Goal: Task Accomplishment & Management: Complete application form

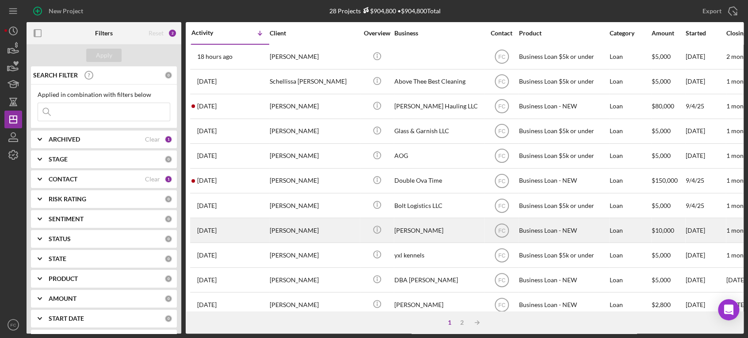
click at [322, 233] on div "[PERSON_NAME]" at bounding box center [314, 230] width 88 height 23
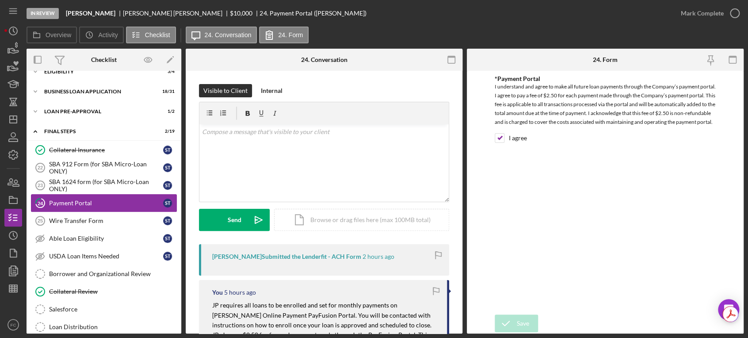
click at [102, 203] on div "Payment Portal" at bounding box center [106, 202] width 114 height 7
click at [734, 10] on icon "button" at bounding box center [735, 13] width 22 height 22
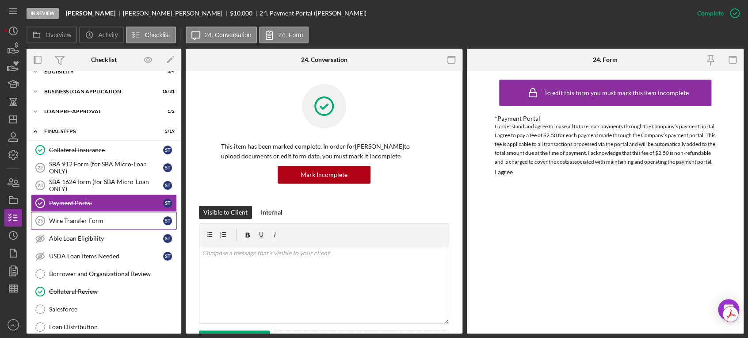
click at [79, 222] on div "Wire Transfer Form" at bounding box center [106, 220] width 114 height 7
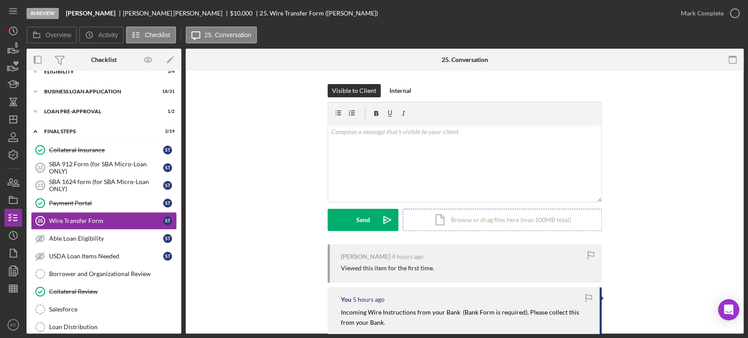
click at [477, 218] on div "Icon/Document Browse or drag files here (max 100MB total) Tap to choose files o…" at bounding box center [502, 220] width 199 height 22
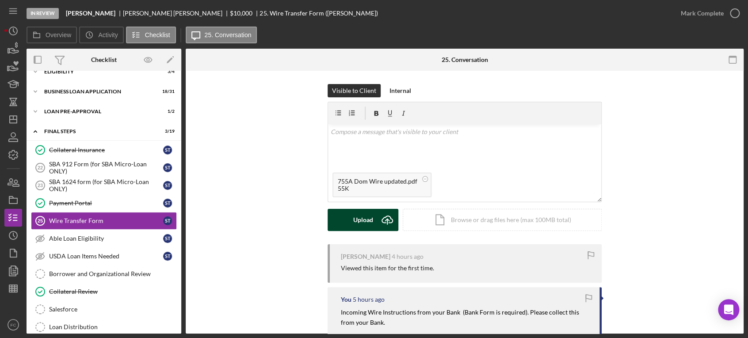
click at [364, 221] on div "Upload" at bounding box center [363, 220] width 20 height 22
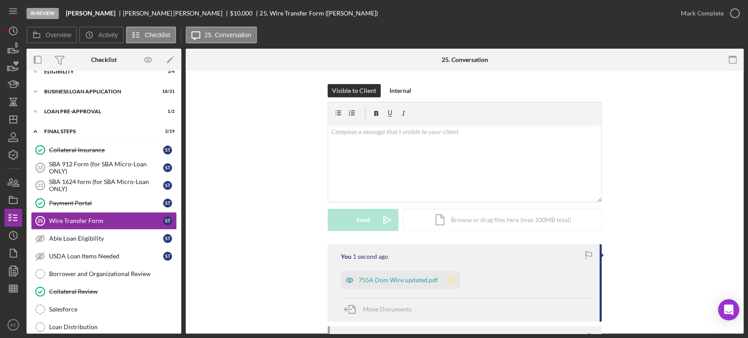
drag, startPoint x: 452, startPoint y: 284, endPoint x: 456, endPoint y: 268, distance: 16.5
click at [453, 284] on icon "Icon/Star" at bounding box center [452, 280] width 18 height 18
click at [736, 15] on icon "button" at bounding box center [735, 13] width 22 height 22
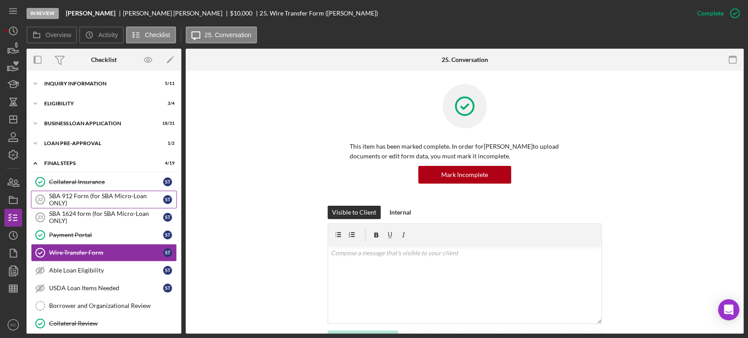
click at [74, 198] on div "SBA 912 Form (for SBA Micro-Loan ONLY)" at bounding box center [106, 199] width 114 height 14
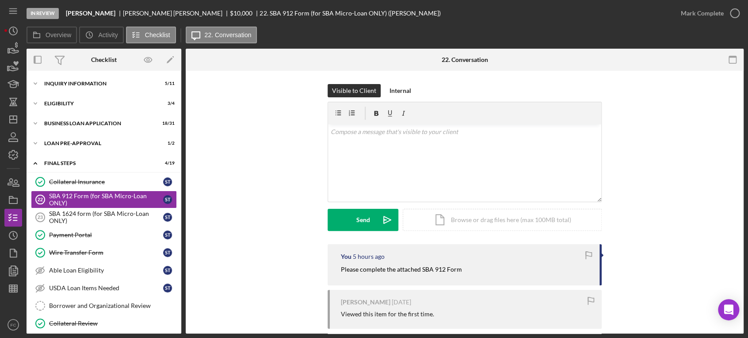
scroll to position [49, 0]
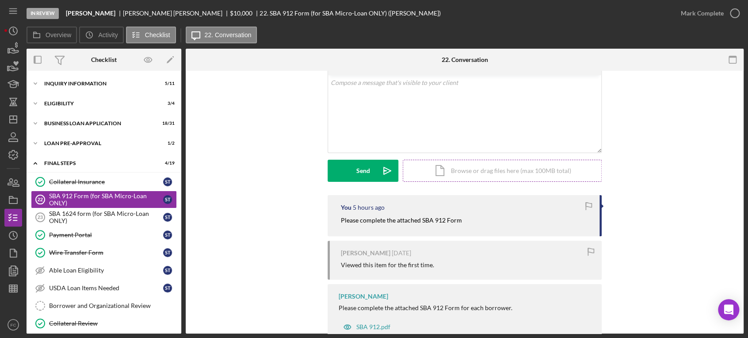
click at [470, 169] on div "Icon/Document Browse or drag files here (max 100MB total) Tap to choose files o…" at bounding box center [502, 171] width 199 height 22
click at [360, 169] on div "Upload" at bounding box center [363, 171] width 20 height 22
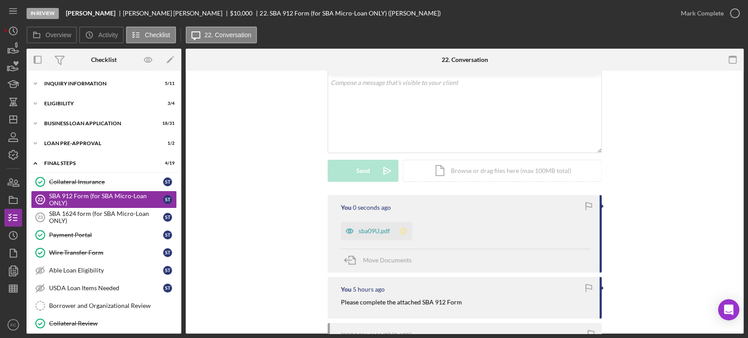
click at [407, 229] on icon "Icon/Star" at bounding box center [404, 231] width 18 height 18
click at [736, 15] on icon "button" at bounding box center [735, 13] width 22 height 22
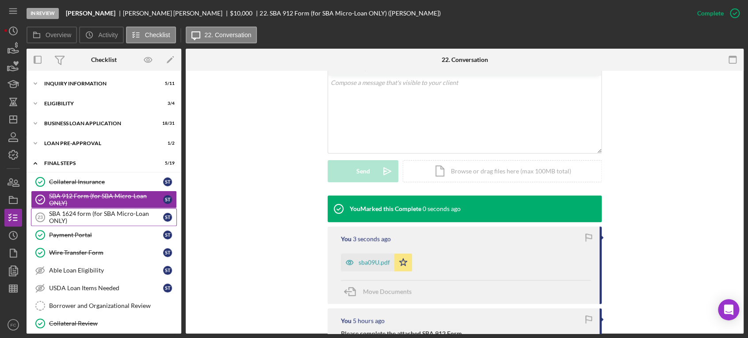
click at [81, 213] on div "SBA 1624 form (for SBA Micro-Loan ONLY)" at bounding box center [106, 217] width 114 height 14
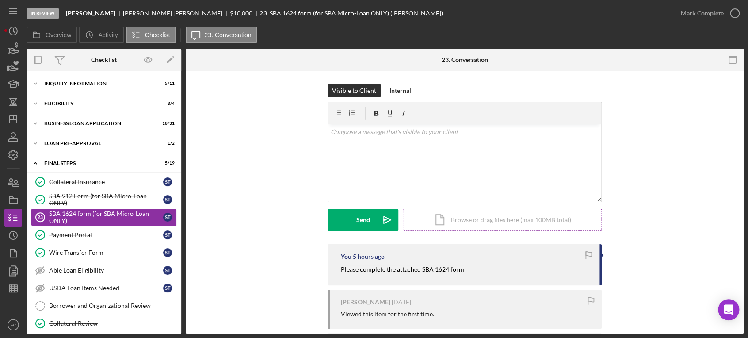
click at [473, 223] on div "Icon/Document Browse or drag files here (max 100MB total) Tap to choose files o…" at bounding box center [502, 220] width 199 height 22
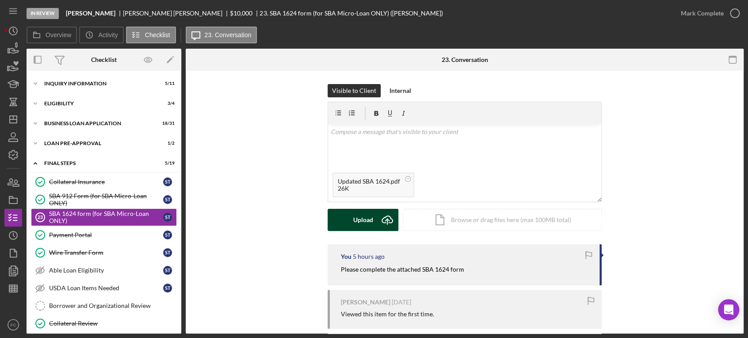
click at [350, 220] on button "Upload Icon/Upload" at bounding box center [363, 220] width 71 height 22
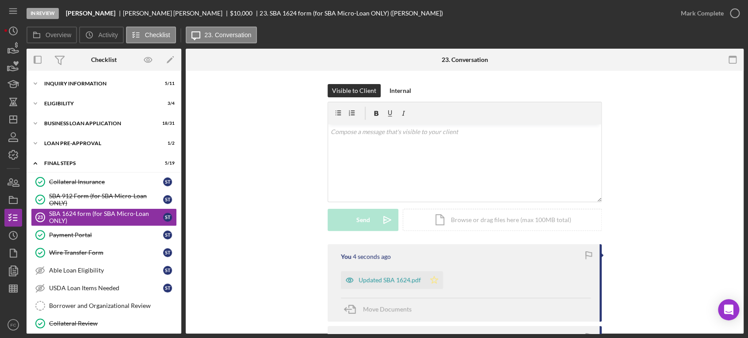
click at [431, 283] on icon "Icon/Star" at bounding box center [435, 280] width 18 height 18
click at [737, 16] on icon "button" at bounding box center [735, 13] width 22 height 22
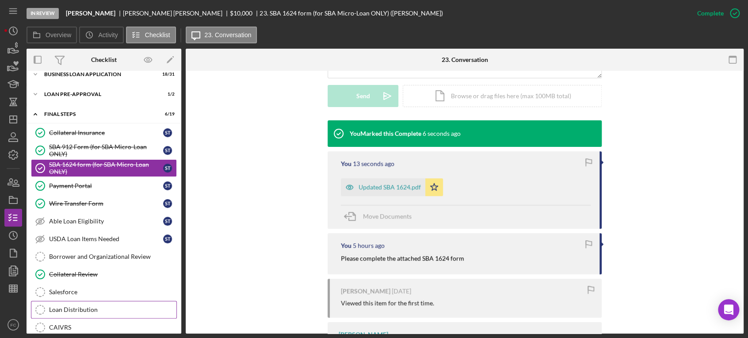
scroll to position [147, 0]
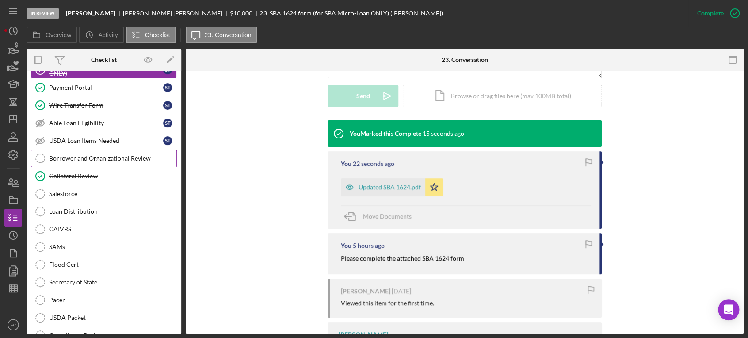
click at [105, 157] on div "Borrower and Organizational Review" at bounding box center [112, 158] width 127 height 7
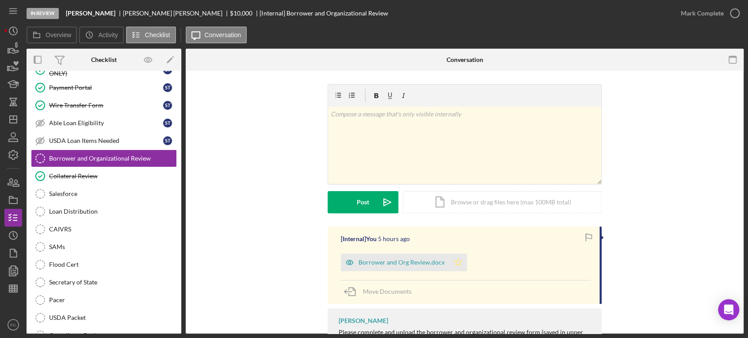
click at [458, 259] on icon "Icon/Star" at bounding box center [458, 262] width 18 height 18
click at [738, 13] on icon "button" at bounding box center [735, 13] width 22 height 22
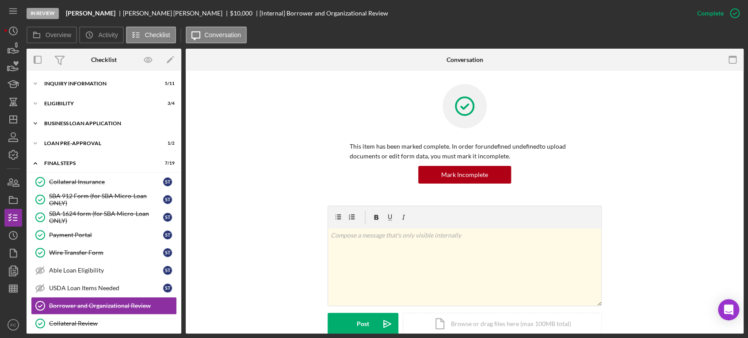
click at [79, 121] on div "BUSINESS LOAN APPLICATION" at bounding box center [107, 123] width 126 height 5
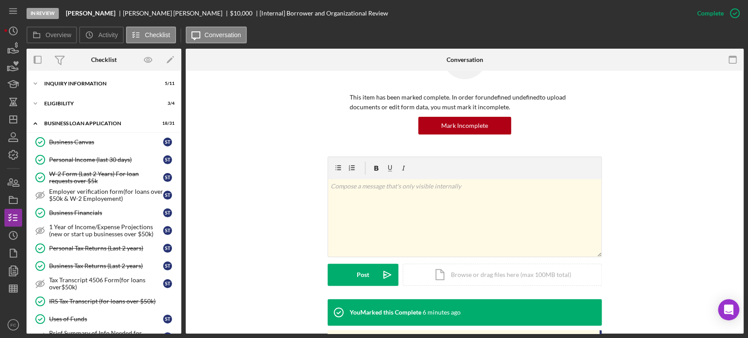
scroll to position [98, 0]
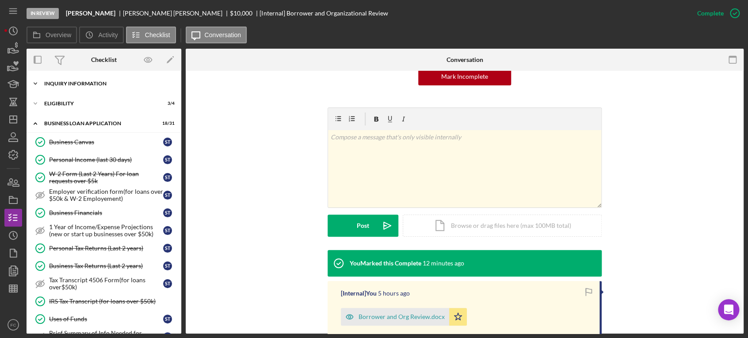
click at [65, 79] on div "Icon/Expander INQUIRY INFORMATION 5 / 11" at bounding box center [104, 84] width 155 height 18
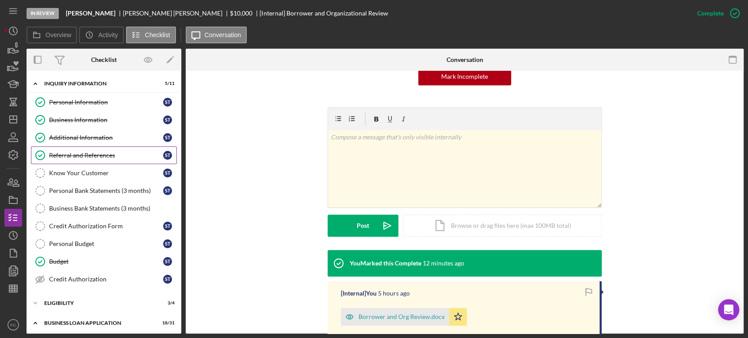
click at [70, 153] on div "Referral and References" at bounding box center [106, 155] width 114 height 7
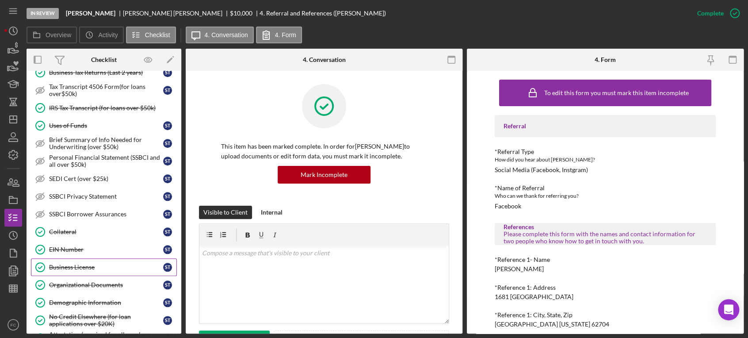
scroll to position [442, 0]
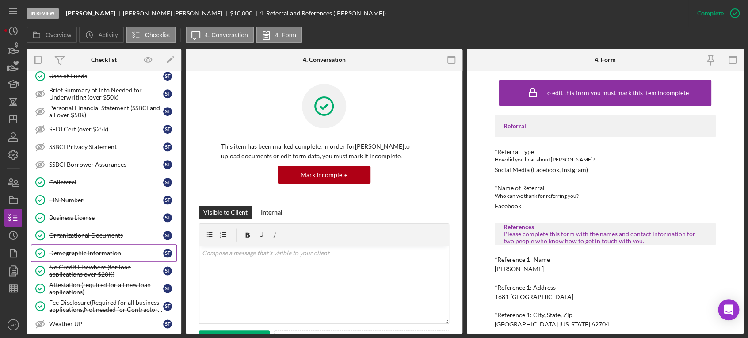
click at [72, 249] on div "Demographic Information" at bounding box center [106, 252] width 114 height 7
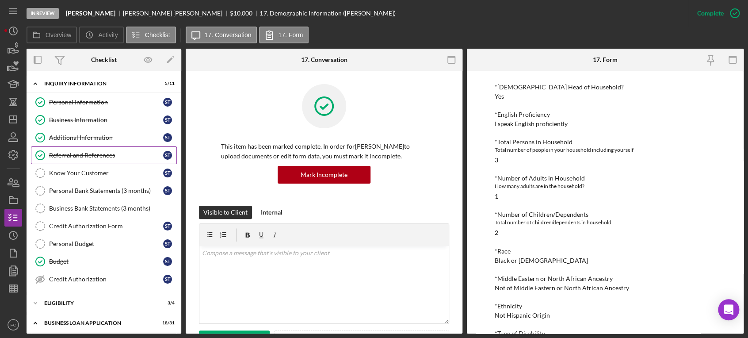
click at [83, 158] on div "Referral and References" at bounding box center [106, 155] width 114 height 7
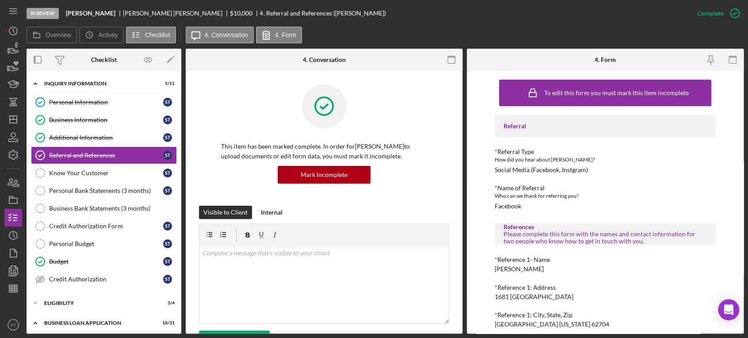
scroll to position [98, 0]
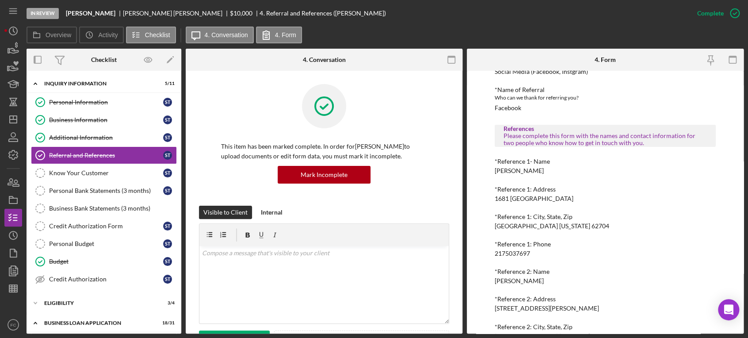
drag, startPoint x: 492, startPoint y: 171, endPoint x: 540, endPoint y: 172, distance: 47.3
click at [540, 172] on div "To edit this form you must mark this item incomplete Referral *Referral Type Ho…" at bounding box center [605, 202] width 277 height 263
copy div "[PERSON_NAME]"
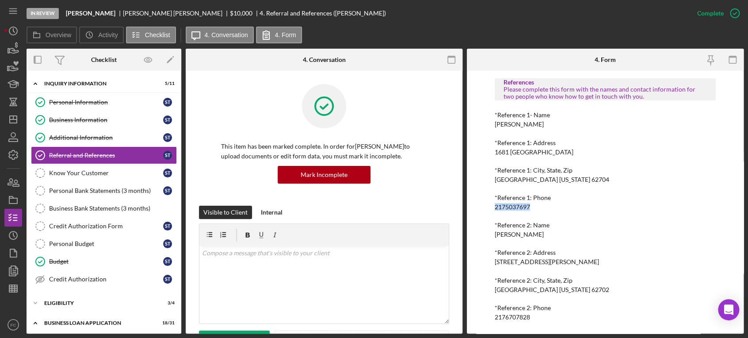
drag, startPoint x: 495, startPoint y: 208, endPoint x: 534, endPoint y: 206, distance: 38.5
click at [534, 206] on div "*Reference 1: Phone [PHONE_NUMBER]" at bounding box center [606, 202] width 222 height 16
copy div "2175037697"
drag, startPoint x: 492, startPoint y: 230, endPoint x: 541, endPoint y: 236, distance: 49.8
click at [541, 236] on div "To edit this form you must mark this item incomplete Referral *Referral Type Ho…" at bounding box center [605, 202] width 277 height 263
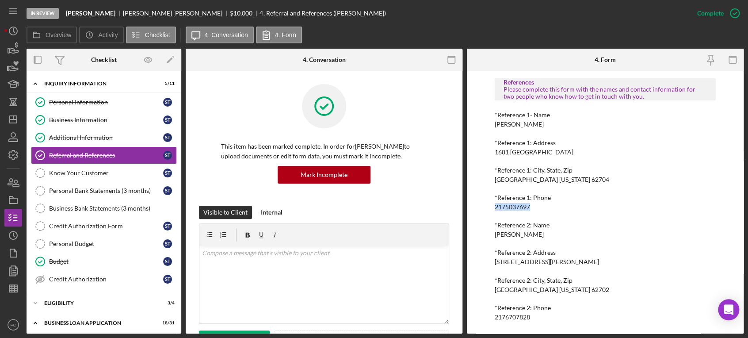
copy div "[PERSON_NAME]"
drag, startPoint x: 496, startPoint y: 319, endPoint x: 531, endPoint y: 315, distance: 35.6
click at [534, 314] on div "*Reference 2: Phone [PHONE_NUMBER]" at bounding box center [606, 312] width 222 height 16
copy div "2176707828"
